Goal: Task Accomplishment & Management: Use online tool/utility

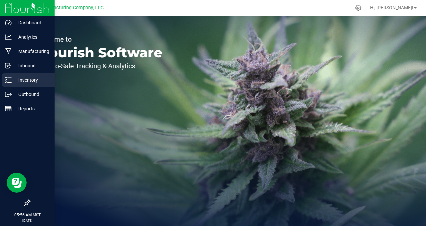
click at [32, 79] on p "Inventory" at bounding box center [32, 80] width 40 height 8
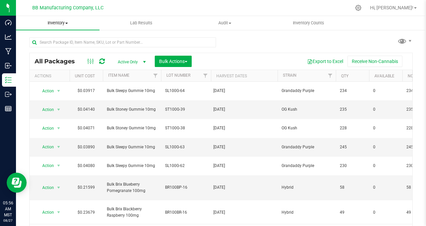
click at [67, 23] on span at bounding box center [66, 23] width 3 height 1
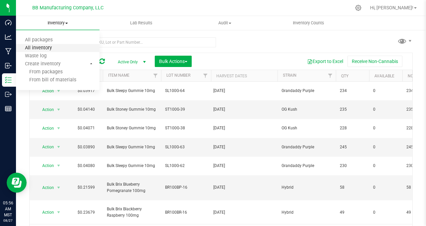
click at [56, 50] on span "All inventory" at bounding box center [38, 48] width 45 height 6
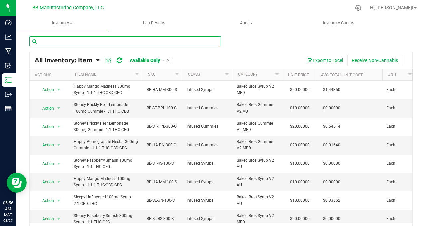
click at [56, 41] on input "text" at bounding box center [125, 41] width 192 height 10
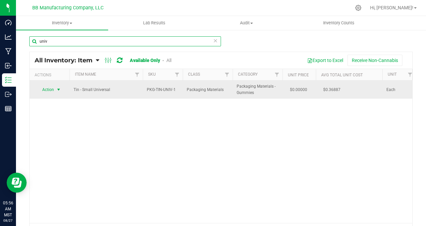
type input "univ"
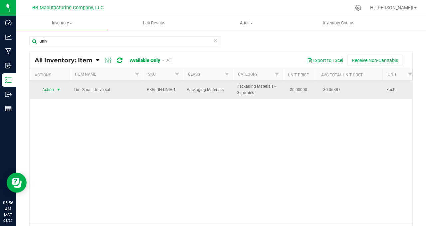
click at [60, 90] on span "select" at bounding box center [58, 89] width 5 height 5
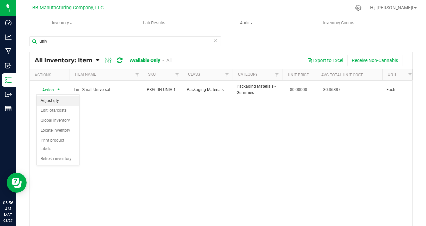
click at [60, 100] on li "Adjust qty" at bounding box center [58, 101] width 43 height 10
